Goal: Task Accomplishment & Management: Manage account settings

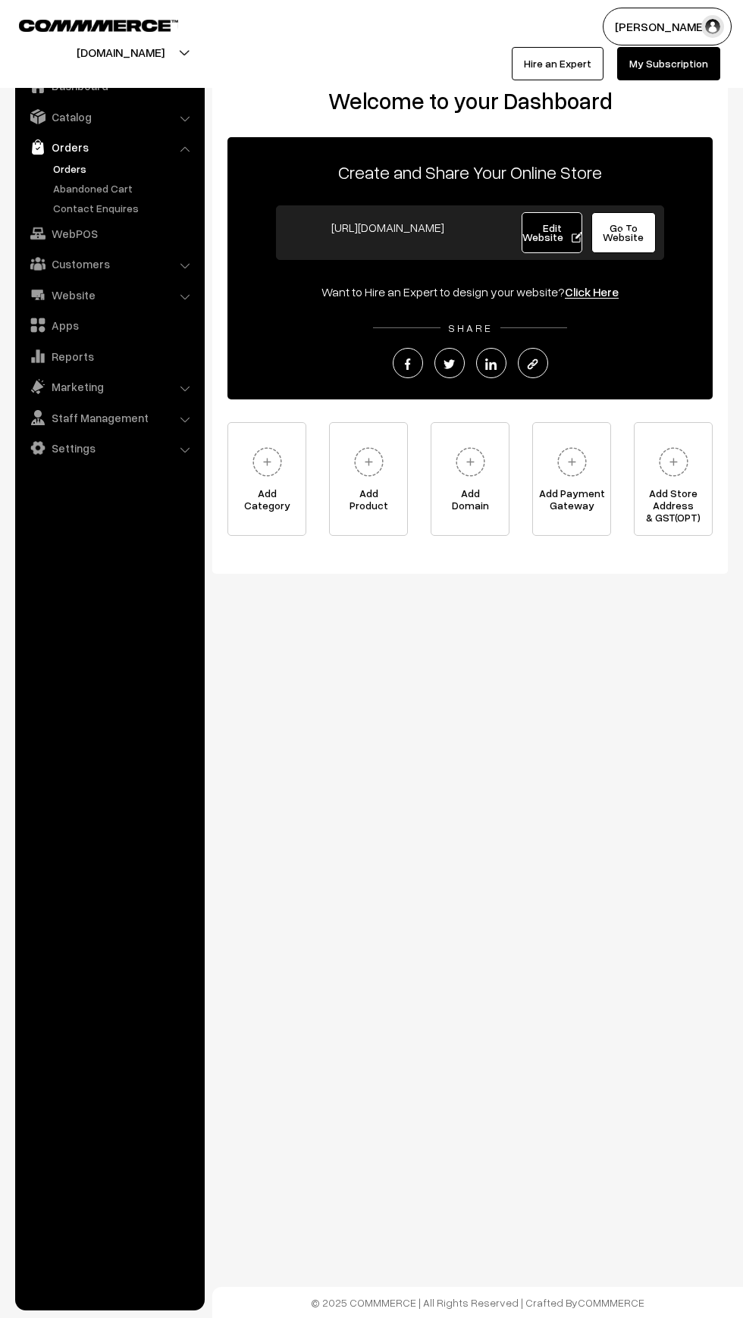
click at [62, 168] on link "Orders" at bounding box center [124, 169] width 150 height 16
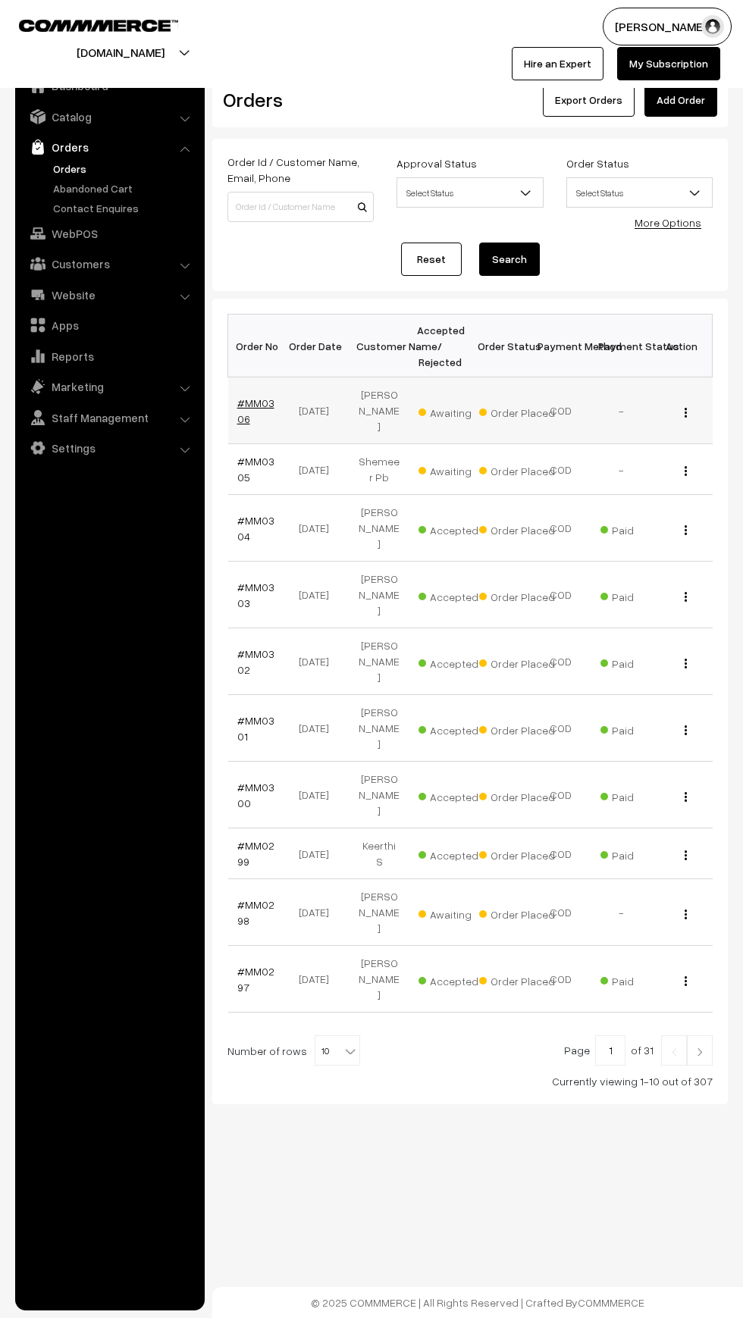
click at [255, 396] on link "#MM0306" at bounding box center [255, 410] width 37 height 29
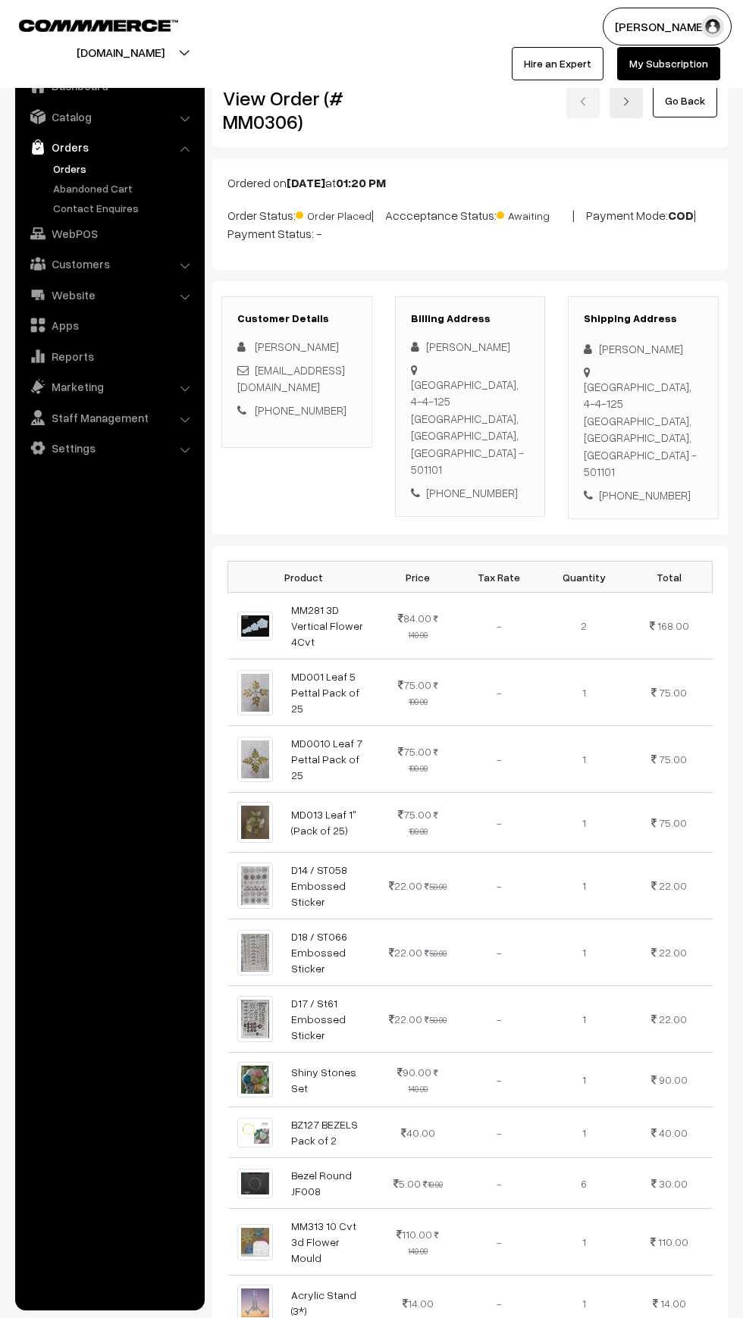
click at [438, 390] on div "Gandhi Colony, 4-4-125 Vikarabad, Telangana, India - 501101" at bounding box center [470, 427] width 119 height 102
click at [477, 396] on div "Gandhi Colony, 4-4-125 Vikarabad, Telangana, India - 501101" at bounding box center [470, 427] width 119 height 102
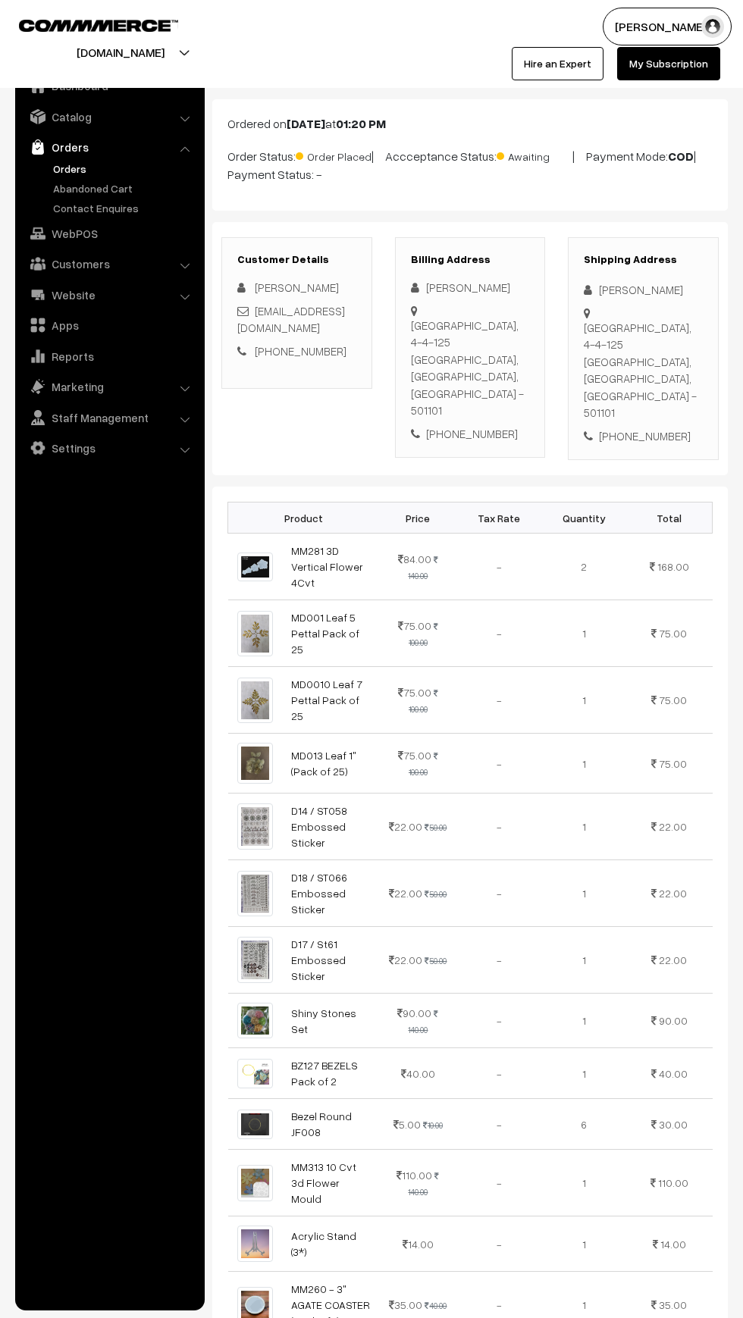
scroll to position [60, 0]
copy div "Gandhi Colony, 4-4-125 Vikarabad, Telangana, India"
